Goal: Information Seeking & Learning: Learn about a topic

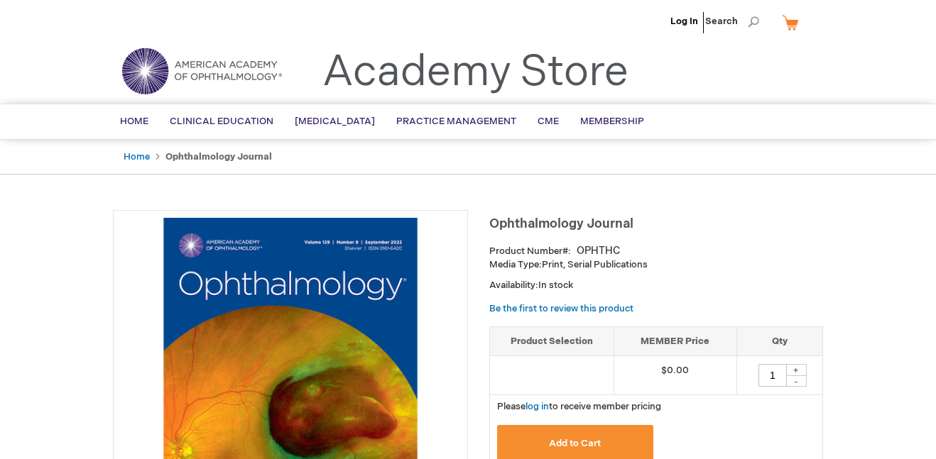
scroll to position [2, 0]
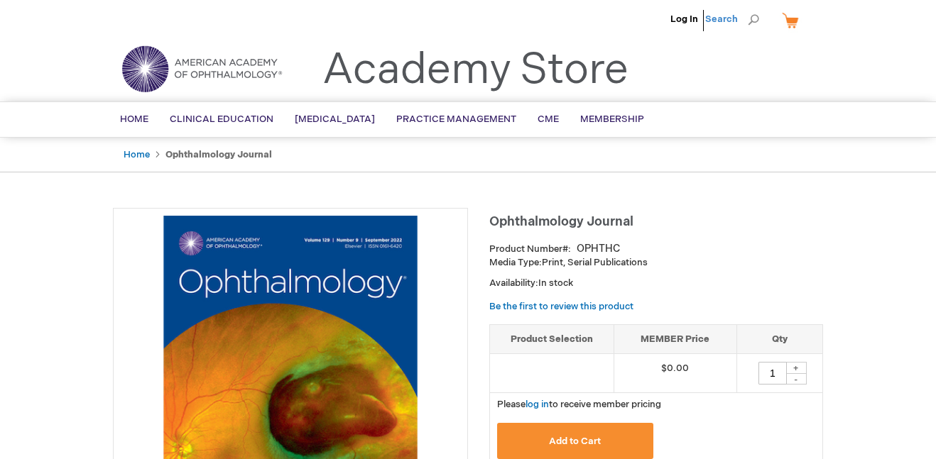
click at [720, 18] on span "Search" at bounding box center [732, 19] width 54 height 28
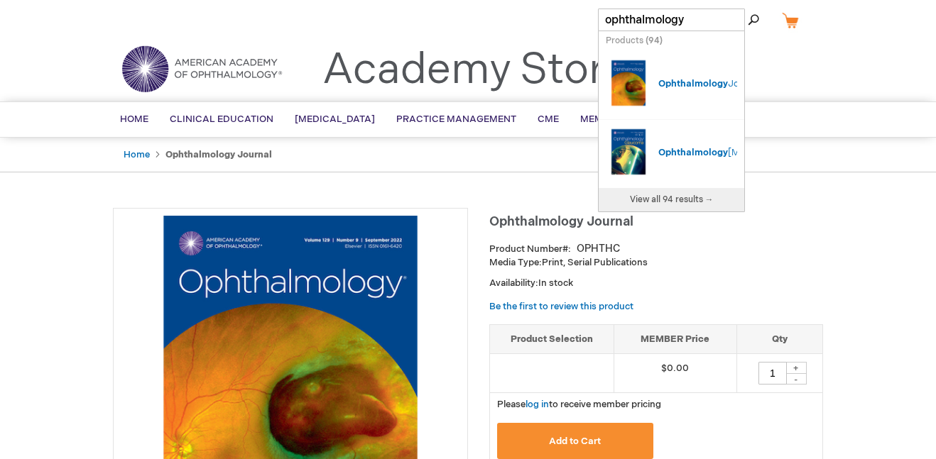
type input "ophthalmology"
click at [748, 9] on button "Search" at bounding box center [753, 20] width 11 height 23
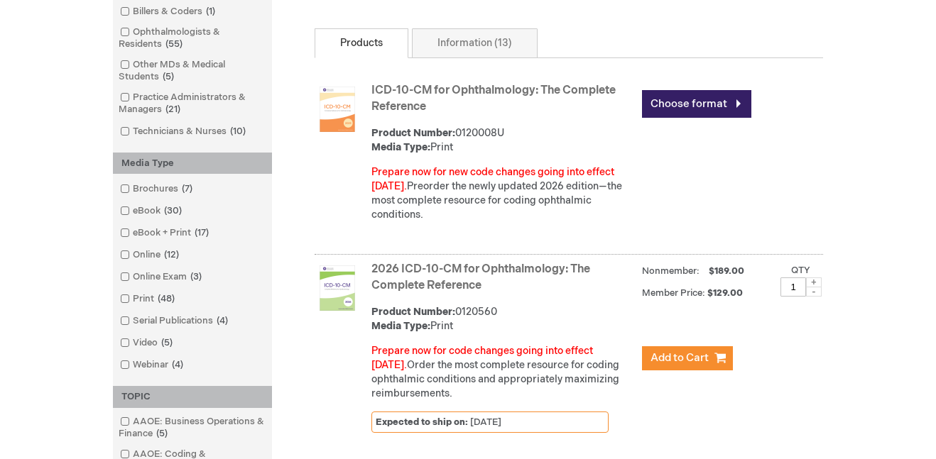
scroll to position [191, 0]
